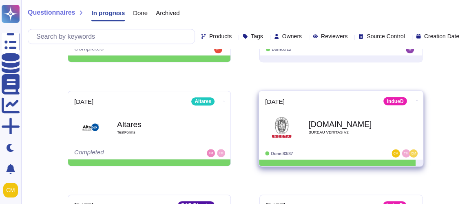
scroll to position [243, 0]
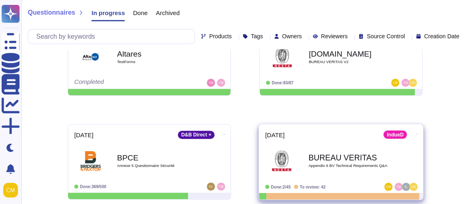
click at [390, 154] on span "BUREAU VERITAS Appendix 6 BV Technical Requirements Q&A" at bounding box center [341, 160] width 152 height 33
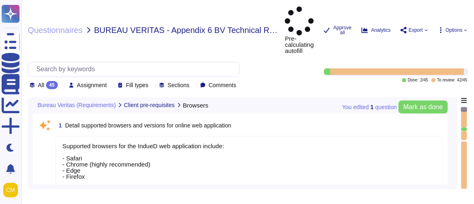
type textarea "Supported browsers for the IndueD web application include: - Safari - Chrome (h…"
type textarea "Smartphones are supported for mobile applications, specifically those provided …"
type textarea "- An operative web browser is required, with Safari, Chrome, Edge, and Firefox …"
click at [61, 86] on icon at bounding box center [61, 86] width 0 height 0
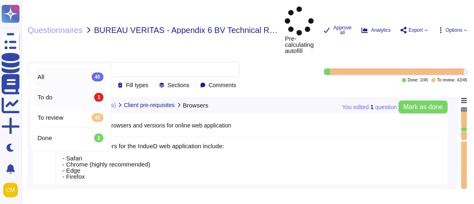
click at [56, 96] on div "To do 1" at bounding box center [70, 97] width 66 height 9
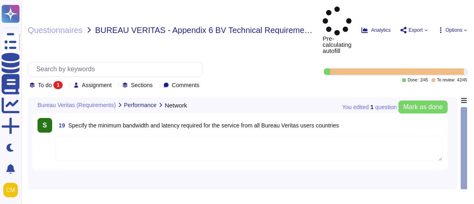
click at [92, 122] on span "Specify the minimum bandwidth and latency required for the service from all Bur…" at bounding box center [203, 125] width 271 height 7
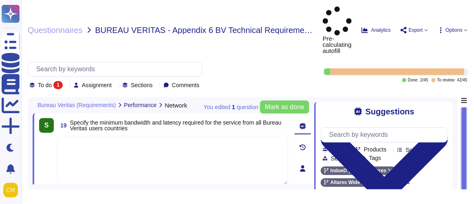
click at [265, 62] on div "To do 1 Assignment Sections Comments" at bounding box center [171, 75] width 286 height 27
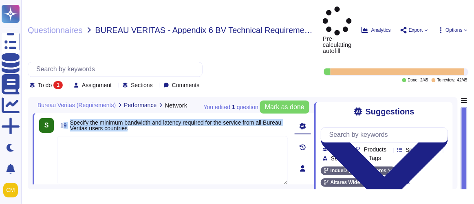
drag, startPoint x: 155, startPoint y: 99, endPoint x: 64, endPoint y: 93, distance: 91.9
click at [64, 118] on span "19 Specify the minimum bandwidth and latency required for the service from all …" at bounding box center [172, 125] width 231 height 15
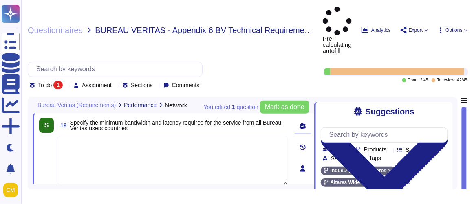
click at [258, 62] on div "To do 1 Assignment Sections Comments" at bounding box center [171, 75] width 286 height 27
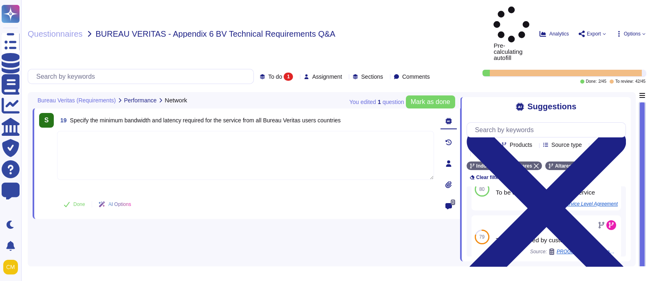
scroll to position [173, 0]
